Goal: Task Accomplishment & Management: Manage account settings

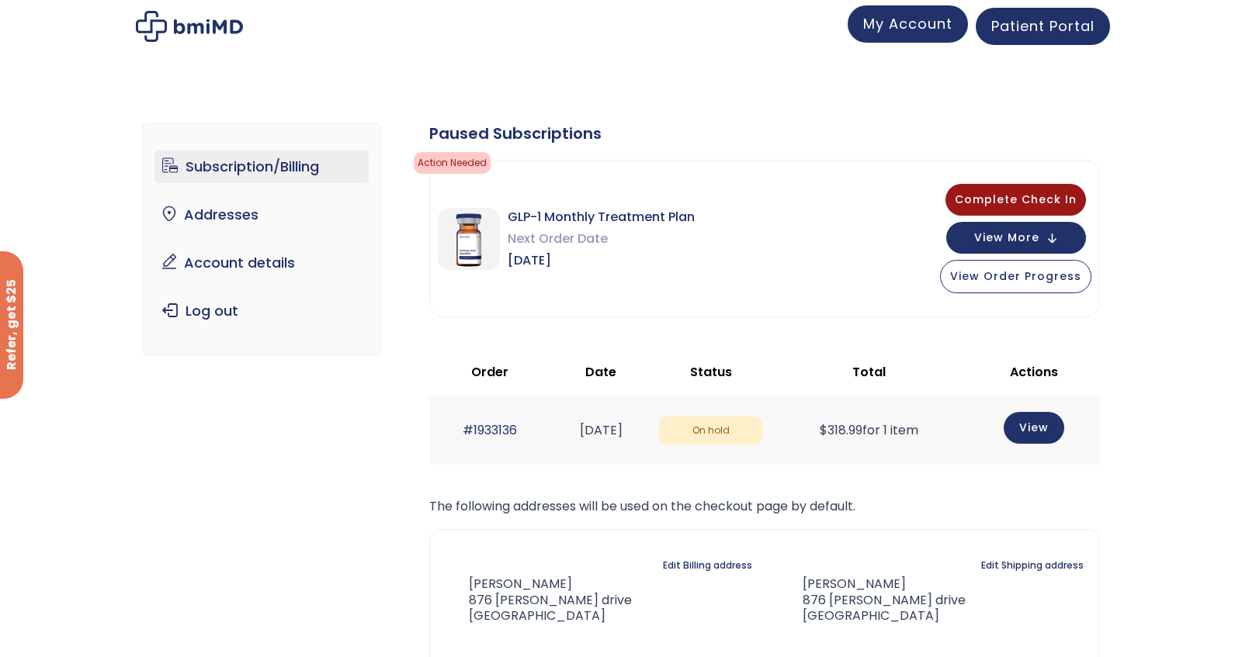
click at [927, 29] on span "My Account" at bounding box center [907, 23] width 89 height 19
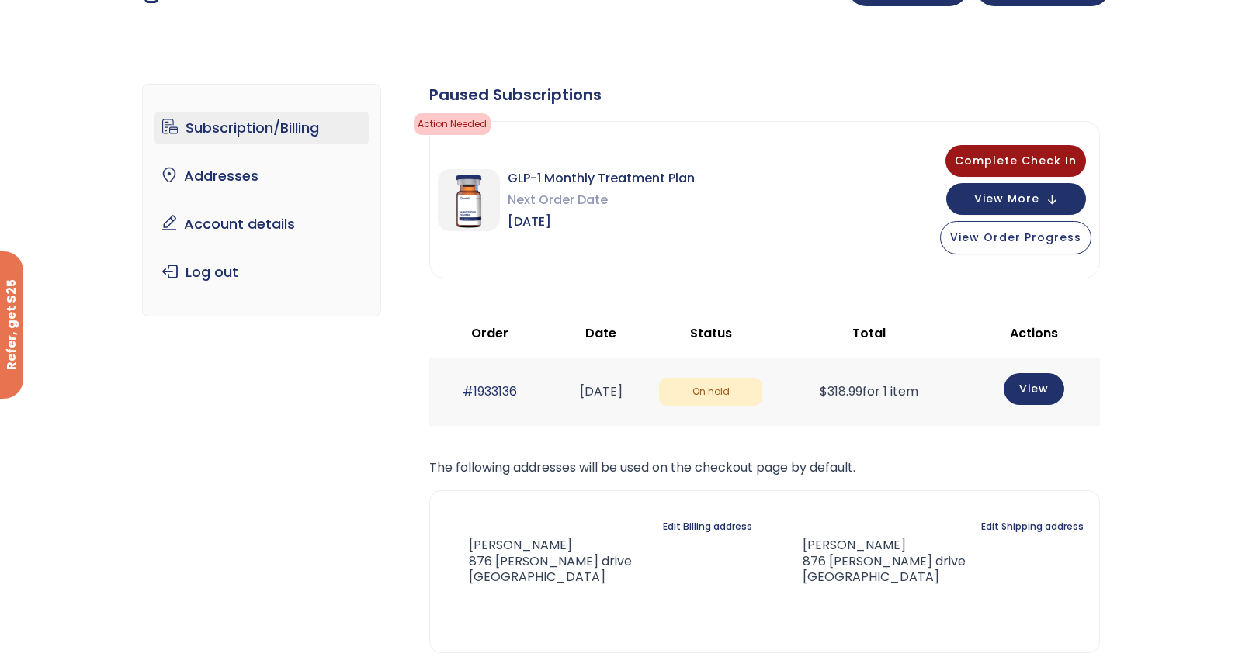
scroll to position [78, 0]
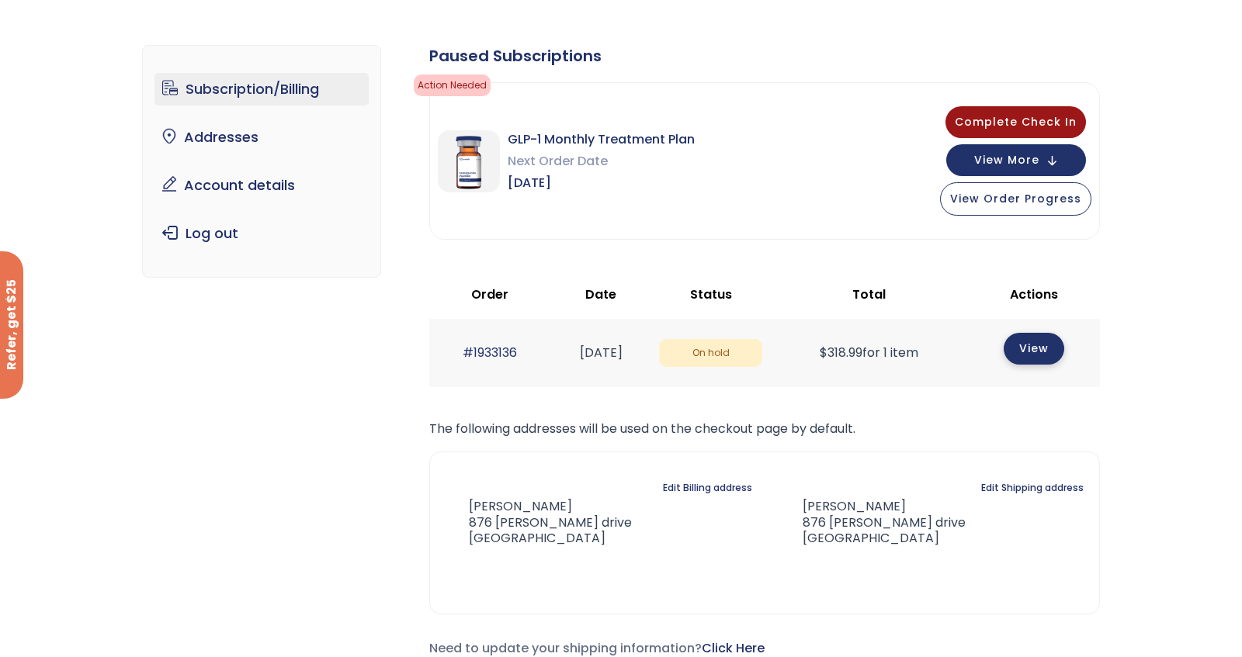
click at [1055, 361] on link "View" at bounding box center [1033, 349] width 61 height 32
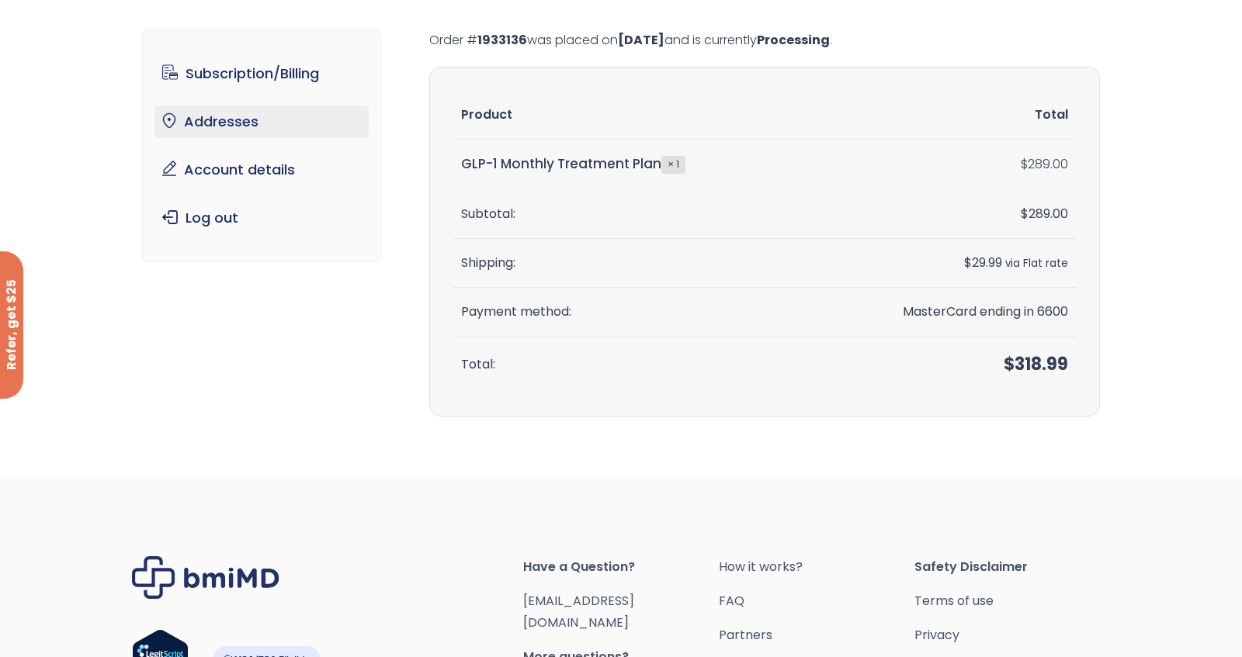
scroll to position [68, 0]
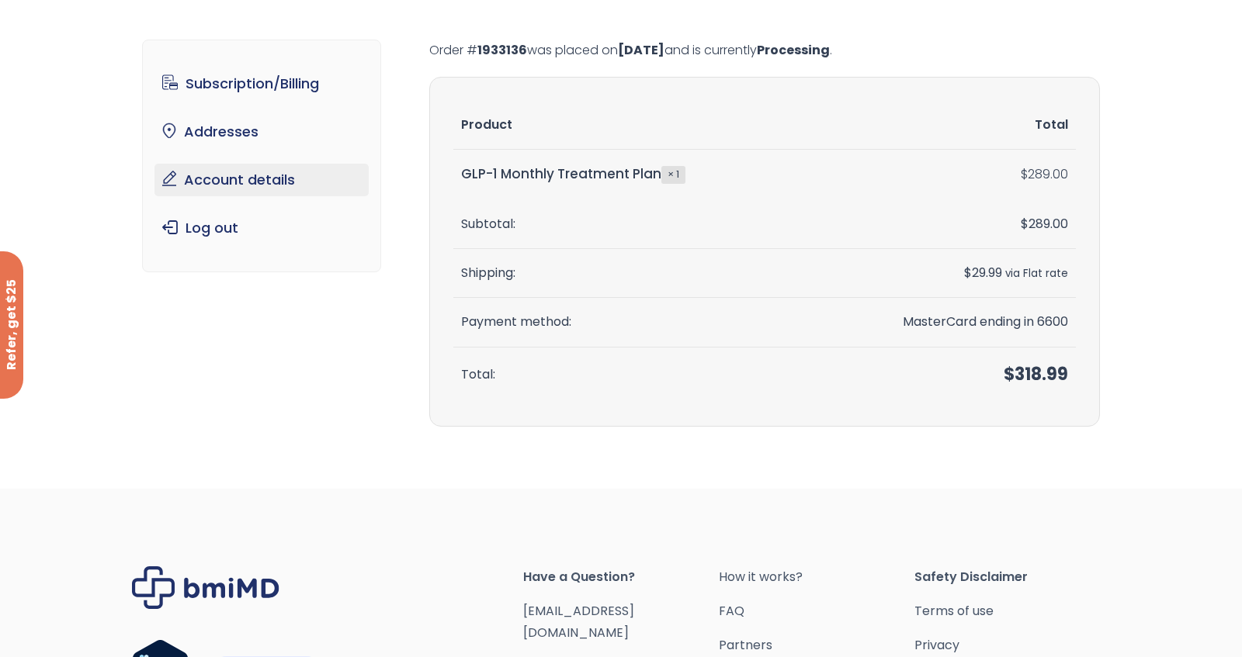
click at [189, 185] on link "Account details" at bounding box center [261, 180] width 215 height 33
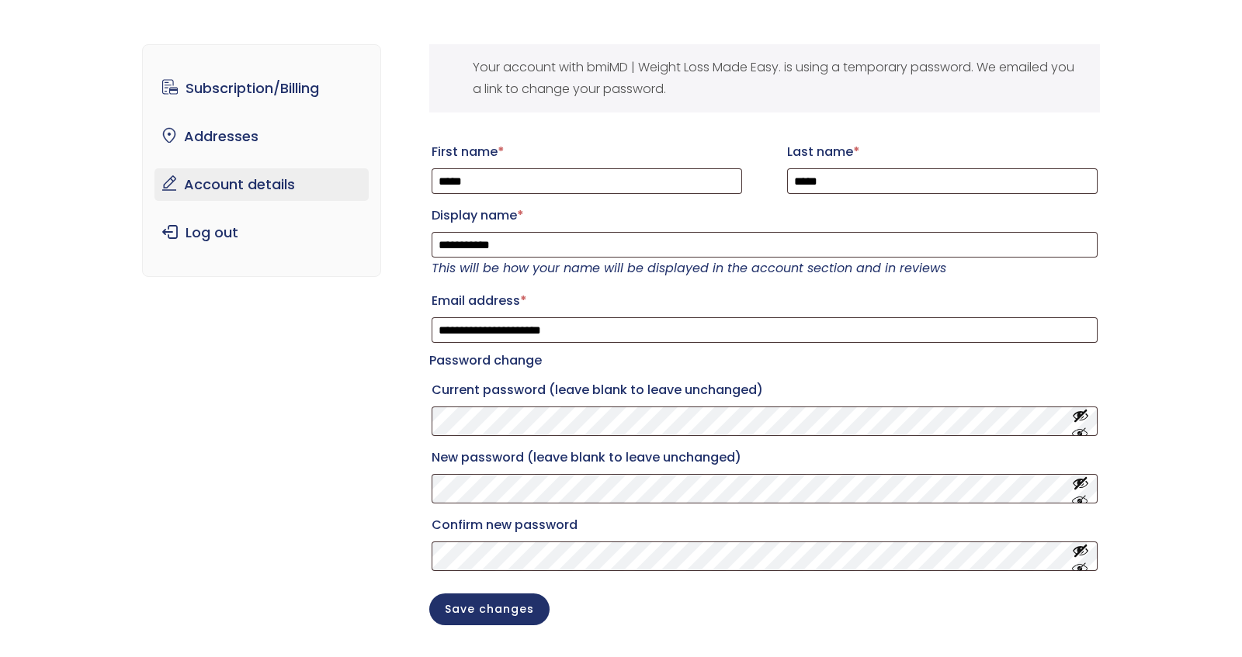
scroll to position [39, 0]
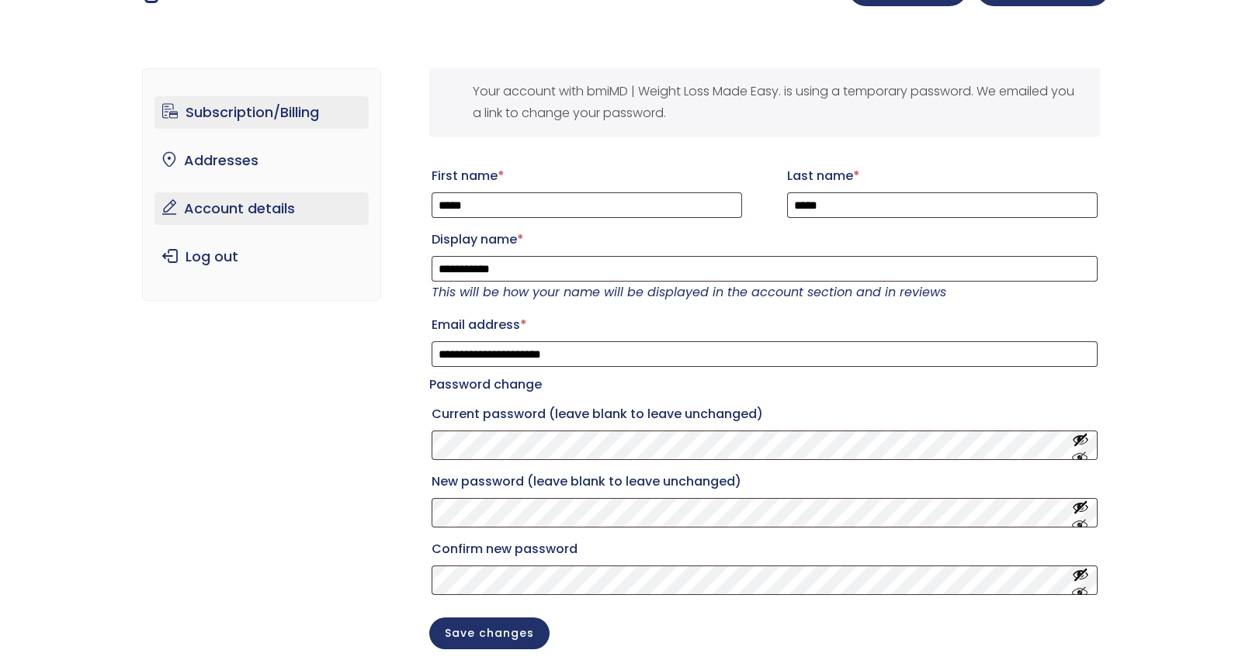
click at [231, 122] on link "Subscription/Billing" at bounding box center [261, 112] width 215 height 33
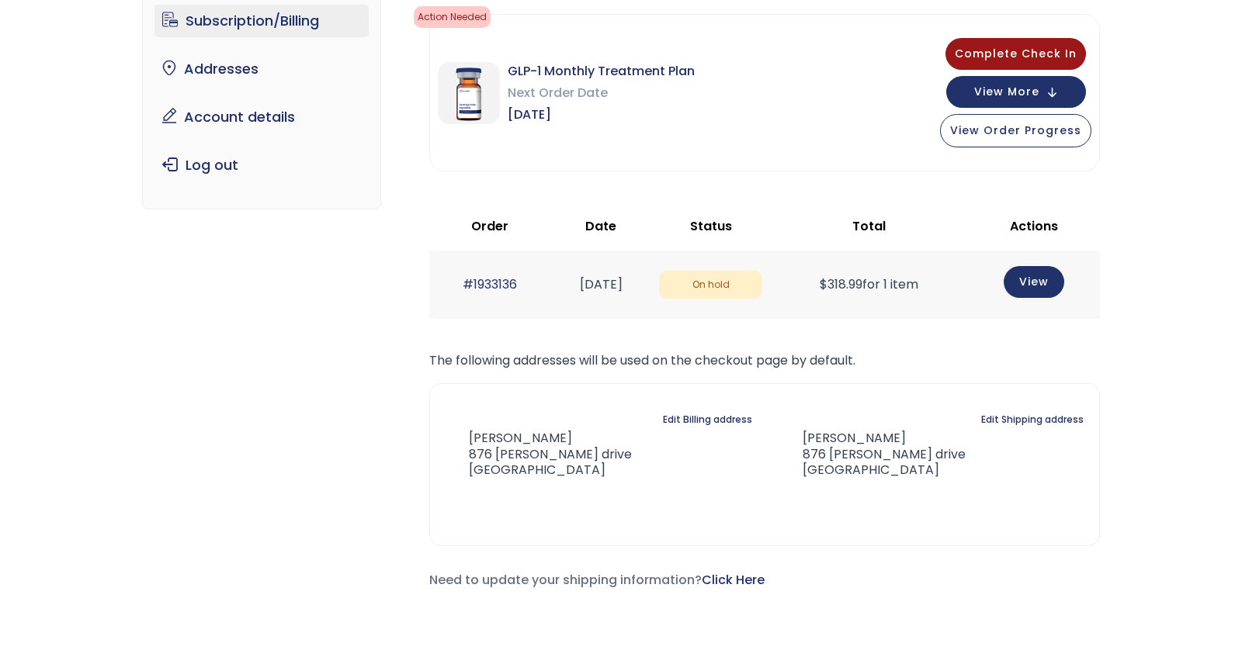
scroll to position [155, 0]
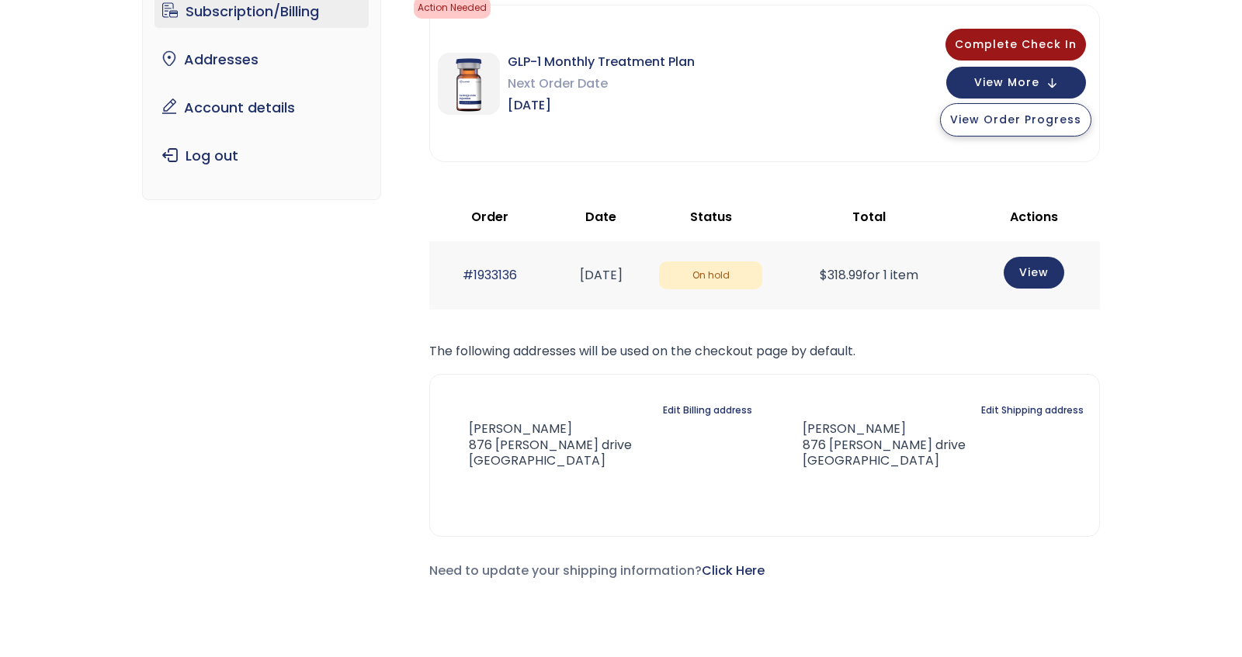
click at [991, 118] on span "View Order Progress" at bounding box center [1015, 120] width 131 height 16
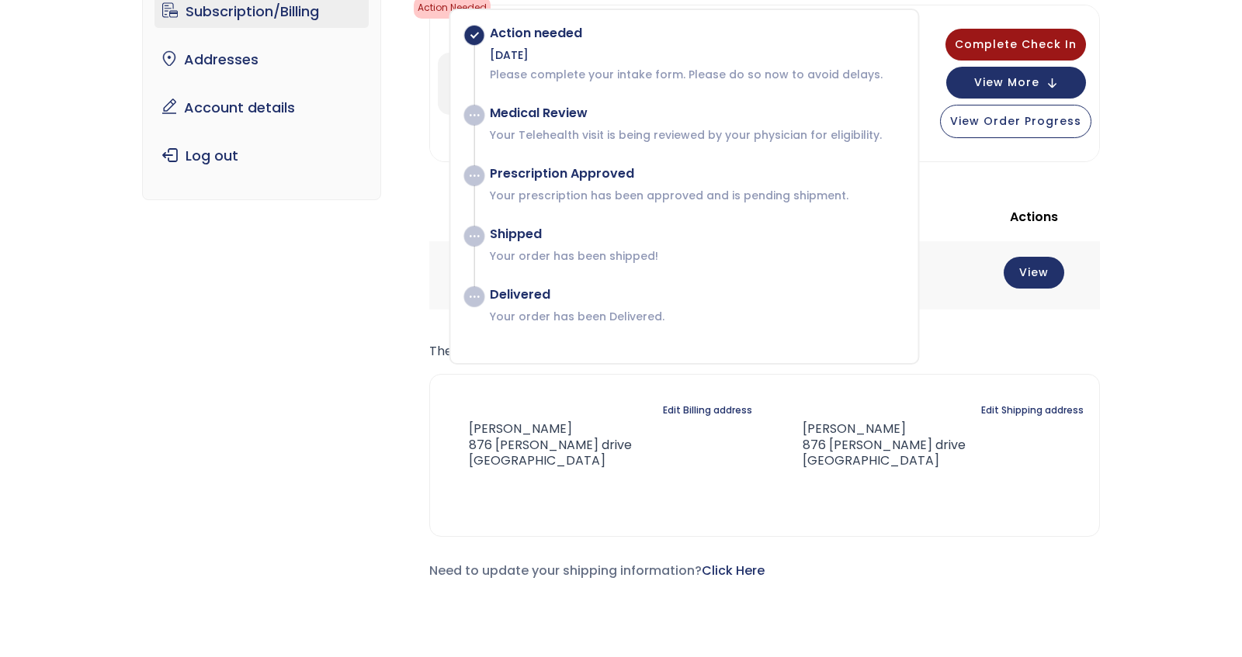
scroll to position [116, 0]
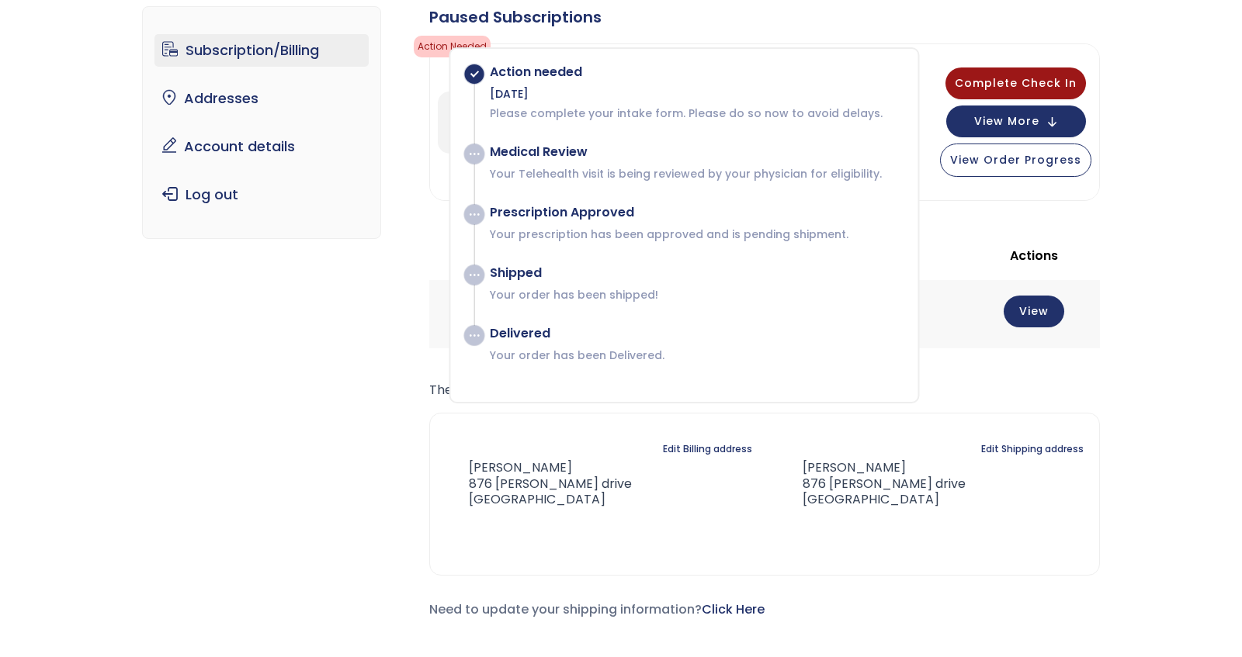
click at [1167, 242] on div "Subscription/Billing bmiRewards Addresses Account details Submit a Review Log o…" at bounding box center [621, 325] width 1242 height 700
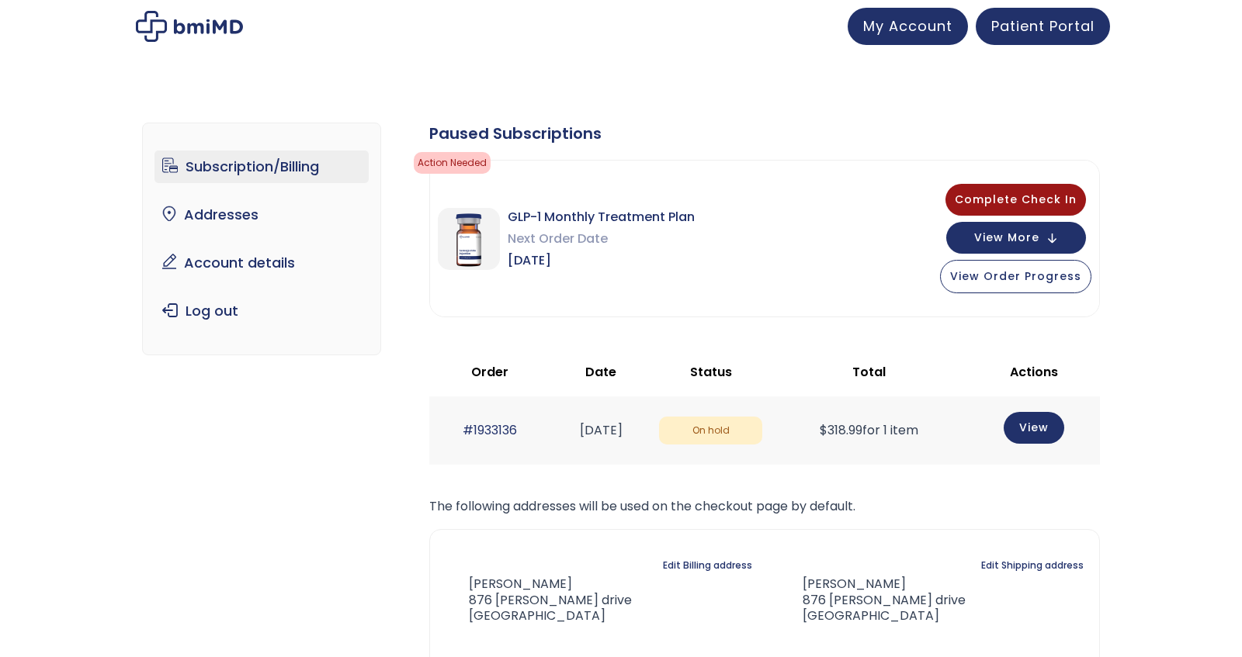
scroll to position [0, 0]
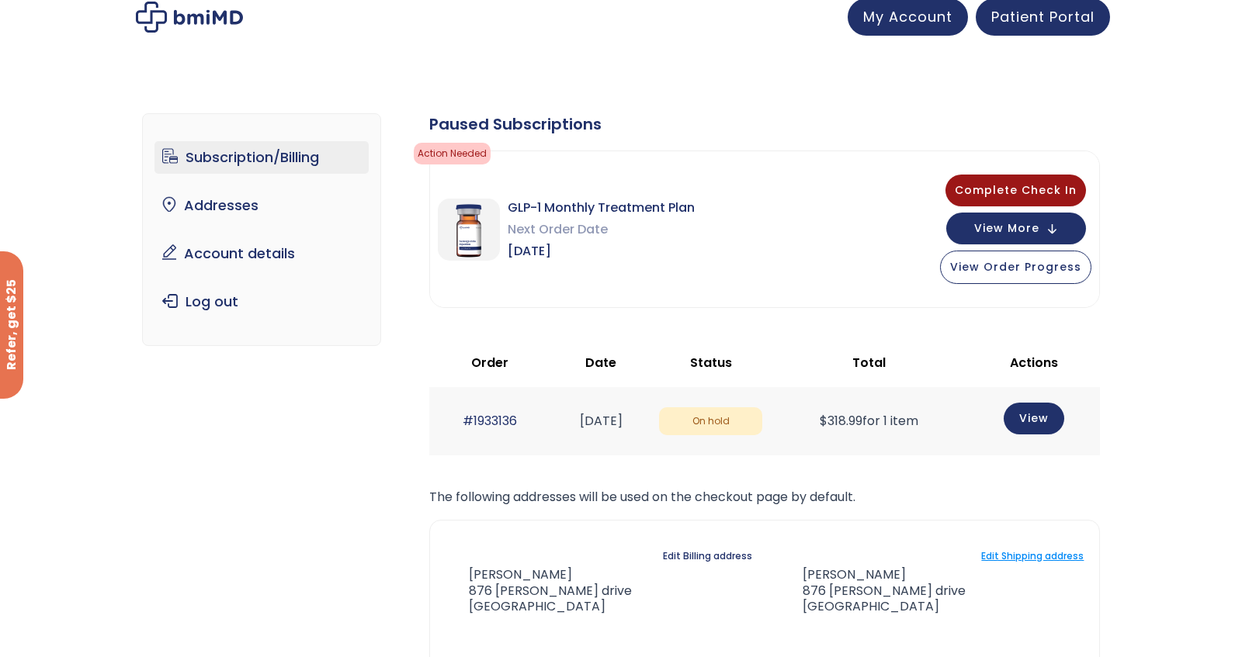
click at [1041, 553] on link "Edit Shipping address" at bounding box center [1032, 557] width 102 height 22
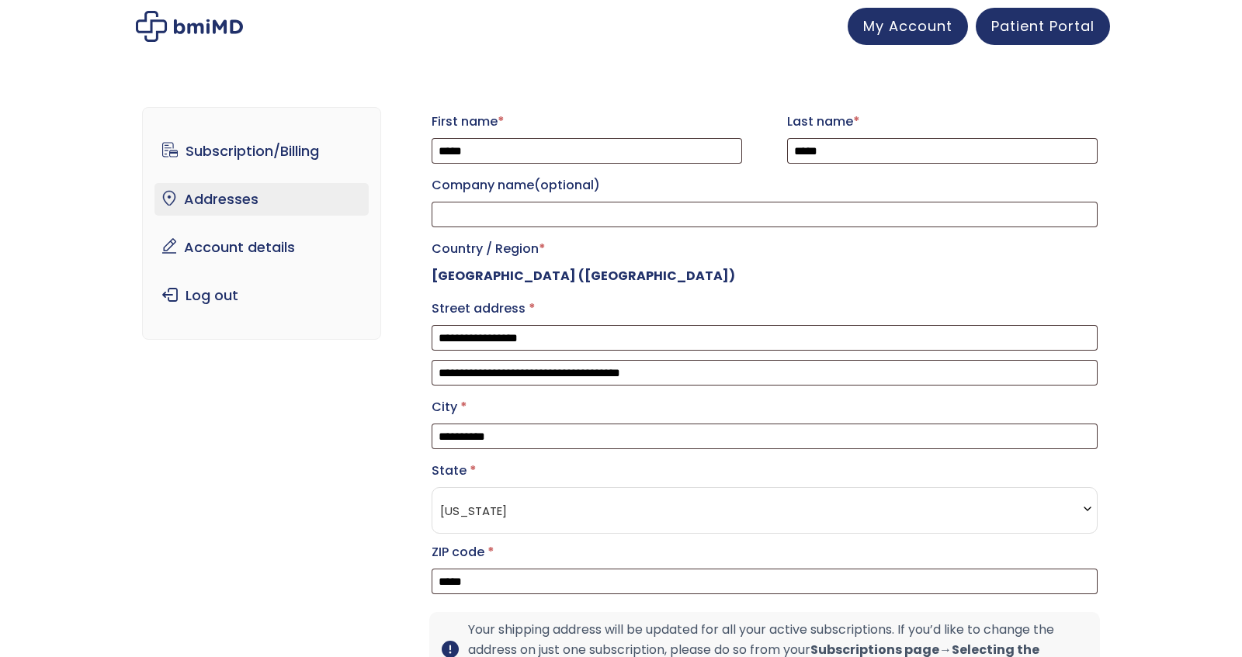
select select "**"
click at [1073, 28] on span "Patient Portal" at bounding box center [1042, 23] width 103 height 19
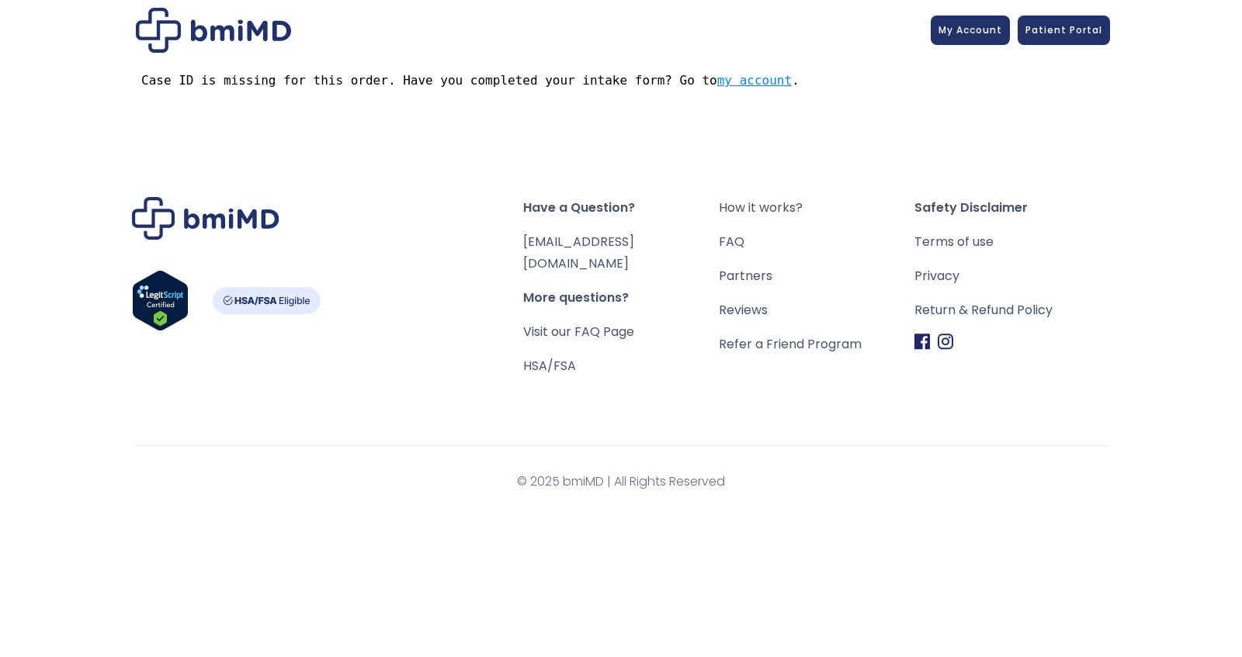
click at [758, 85] on link "my account" at bounding box center [754, 80] width 75 height 15
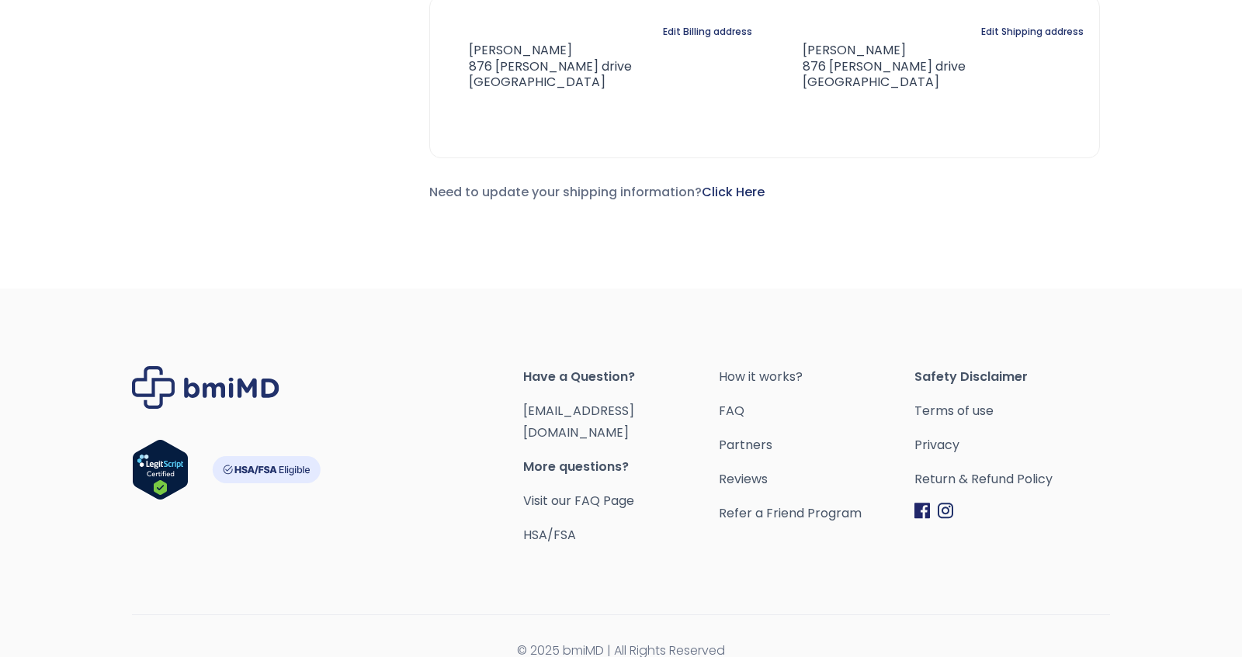
scroll to position [534, 0]
click at [975, 475] on link "Return & Refund Policy" at bounding box center [1012, 480] width 196 height 22
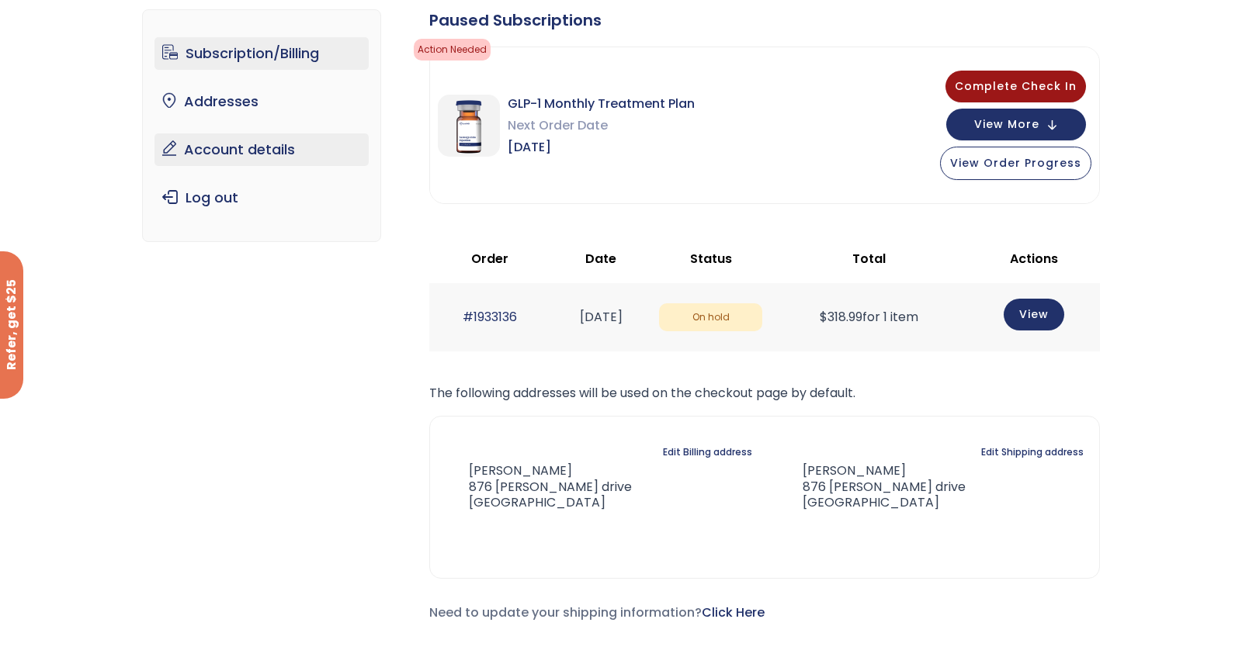
scroll to position [116, 0]
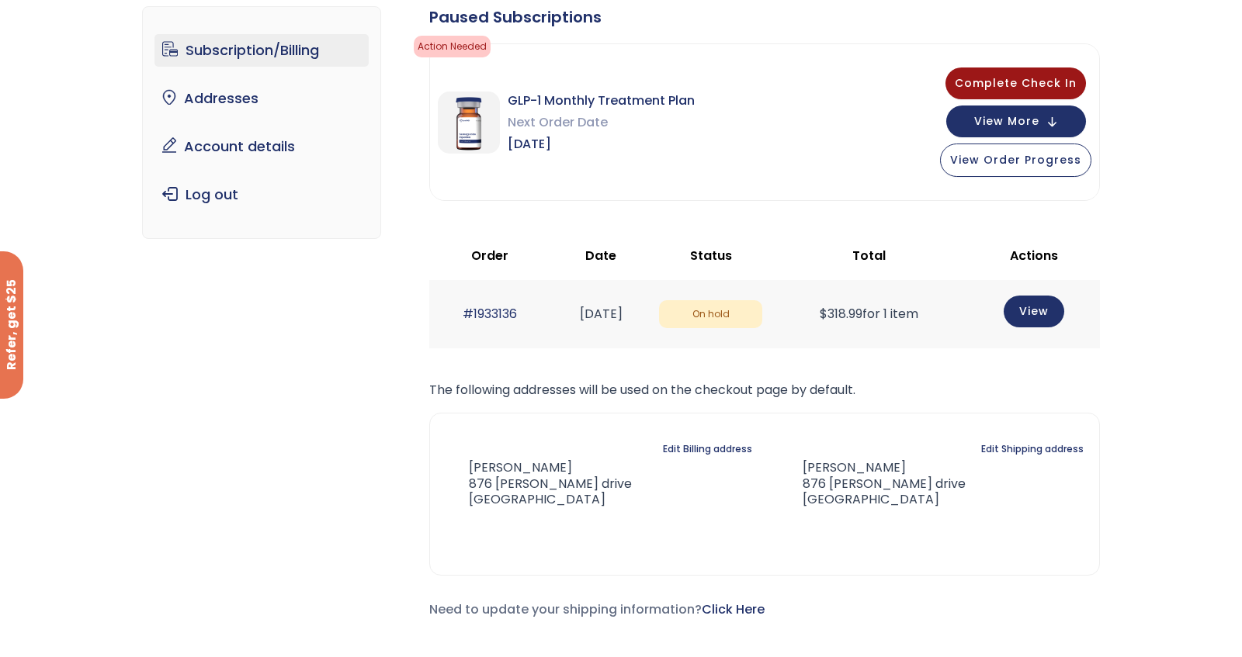
click at [762, 310] on span "On hold" at bounding box center [710, 314] width 103 height 29
click at [485, 308] on link "#1933136" at bounding box center [490, 314] width 54 height 18
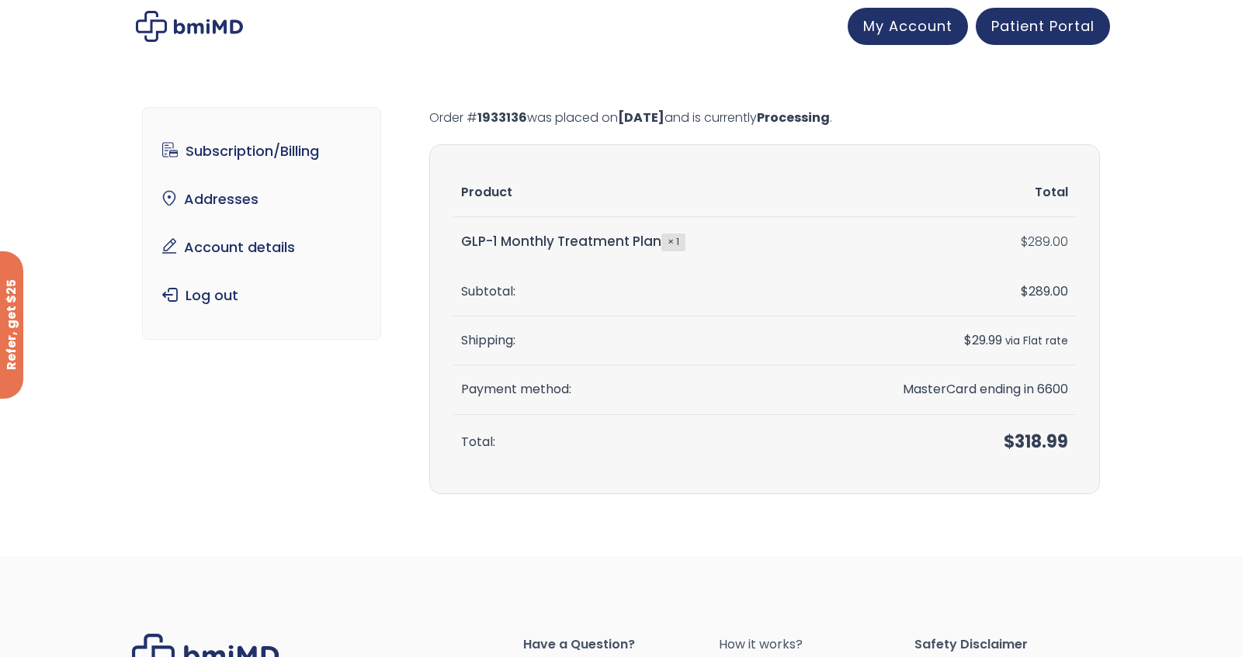
click at [1028, 452] on span "$ 318.99" at bounding box center [1035, 442] width 64 height 24
click at [289, 137] on link "Subscription/Billing" at bounding box center [261, 151] width 215 height 33
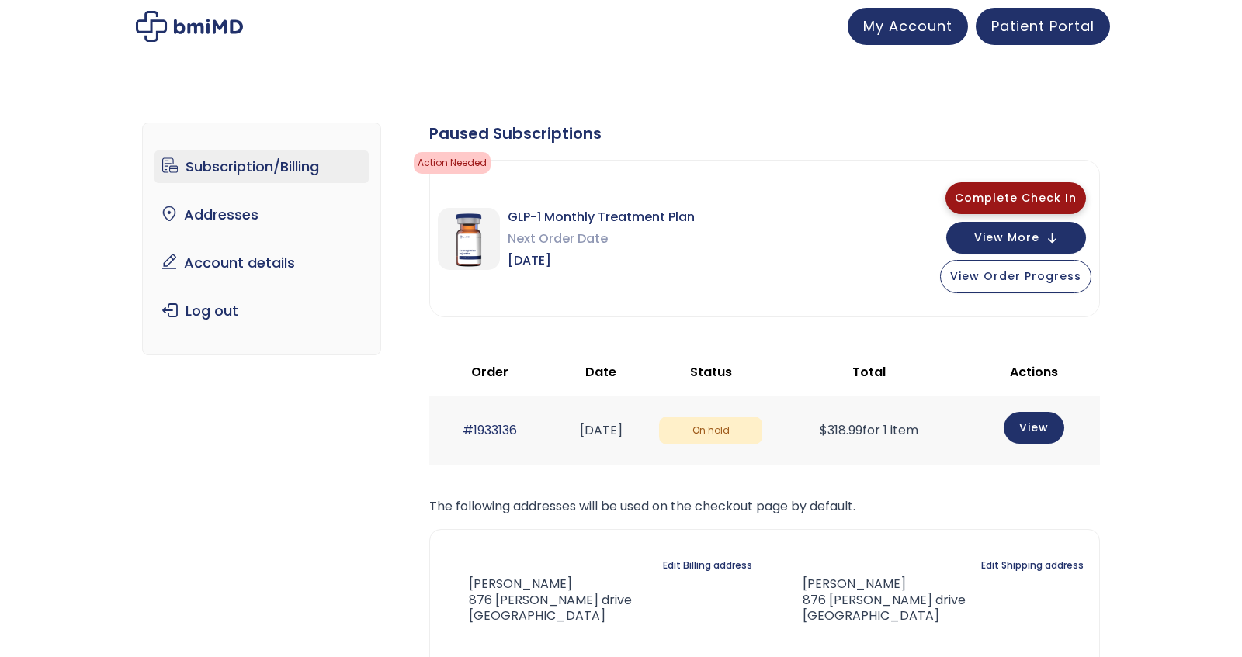
click at [1018, 208] on button "Complete Check In" at bounding box center [1015, 198] width 140 height 32
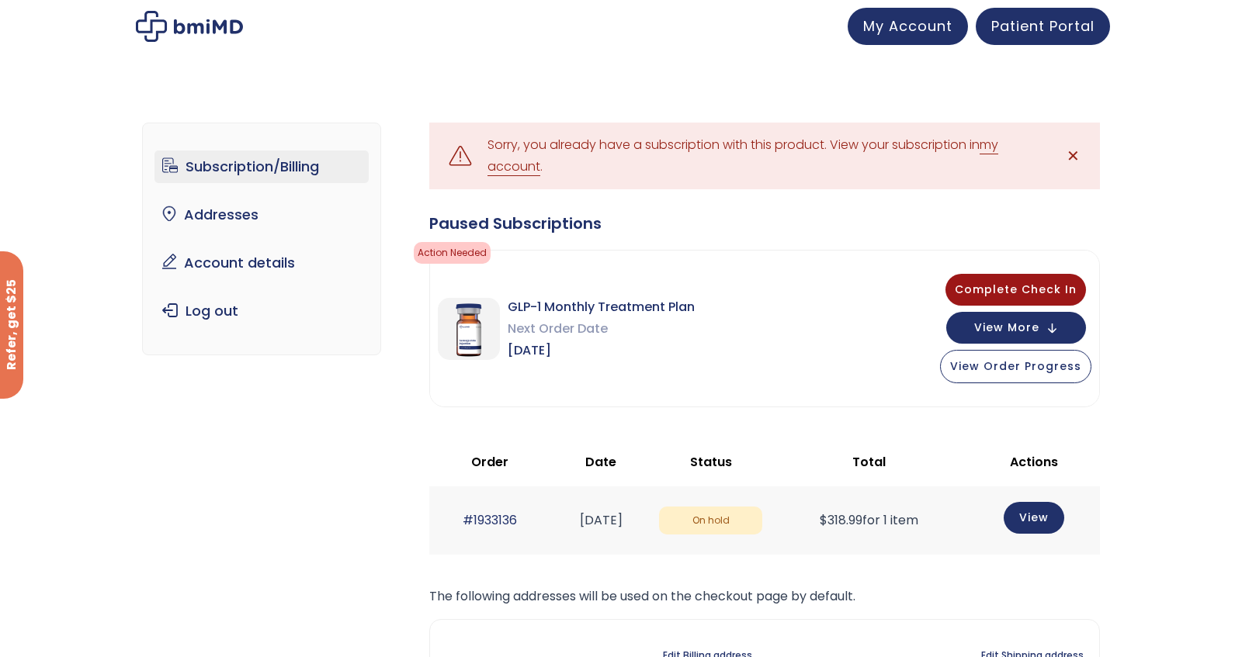
click at [998, 144] on link "my account" at bounding box center [742, 156] width 511 height 40
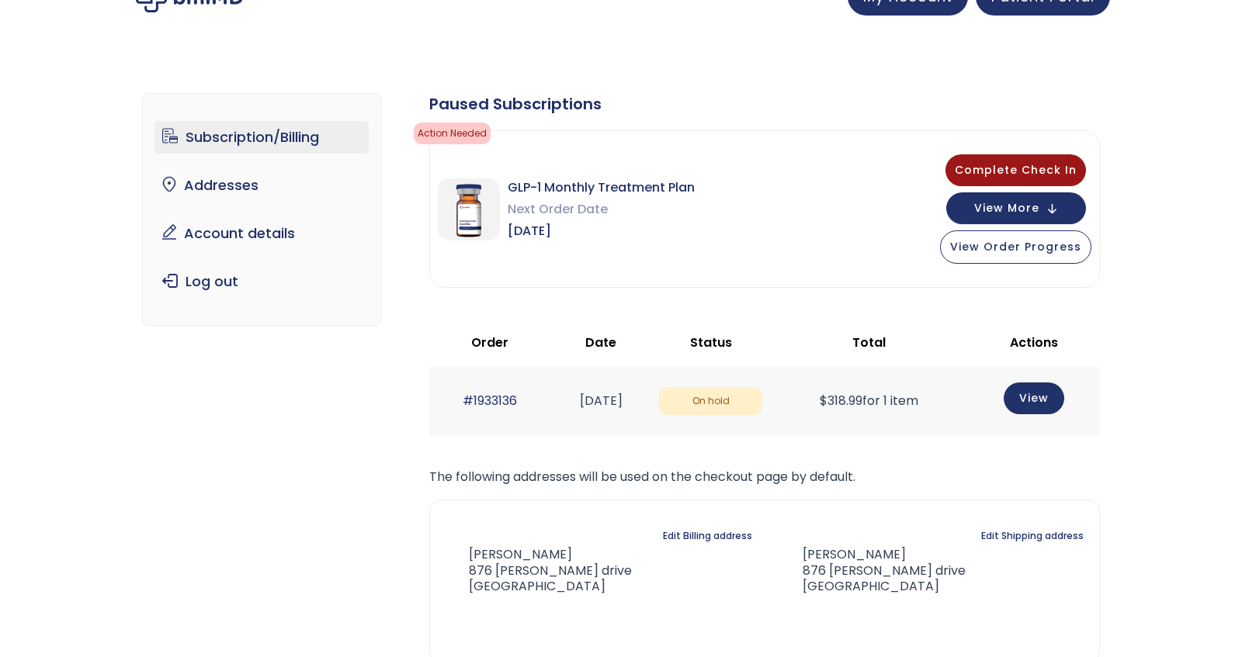
scroll to position [25, 0]
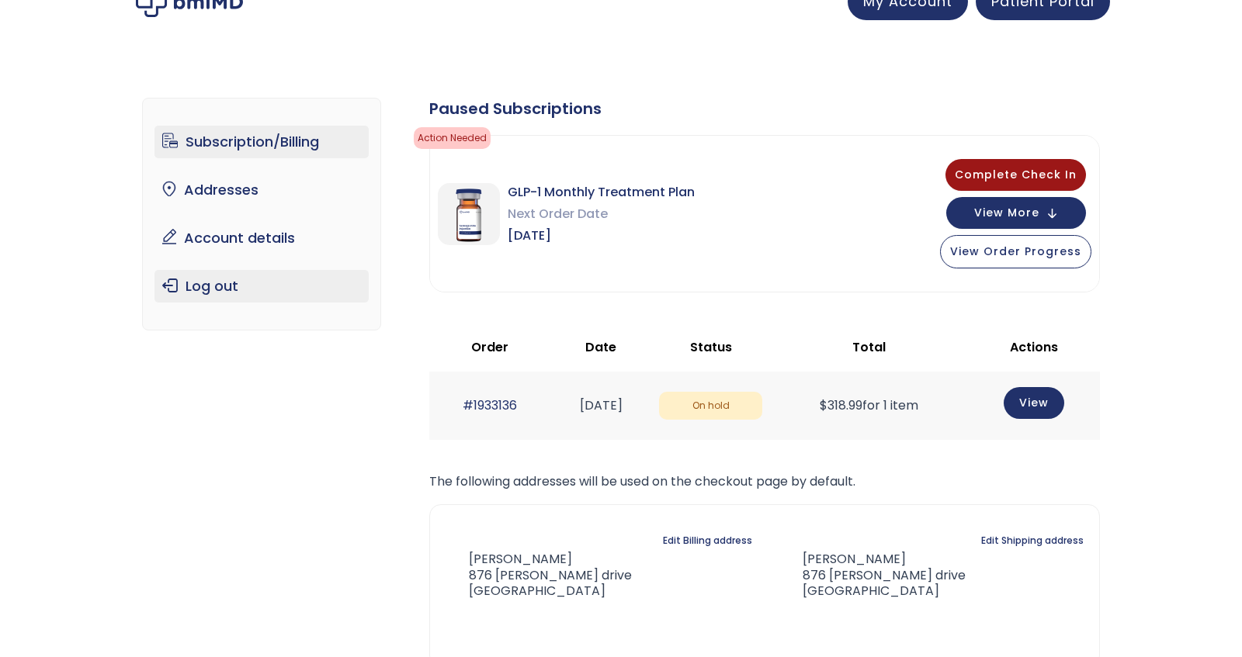
click at [206, 294] on link "Log out" at bounding box center [261, 286] width 215 height 33
click at [210, 279] on link "Log out" at bounding box center [261, 286] width 215 height 33
